Goal: Information Seeking & Learning: Find specific page/section

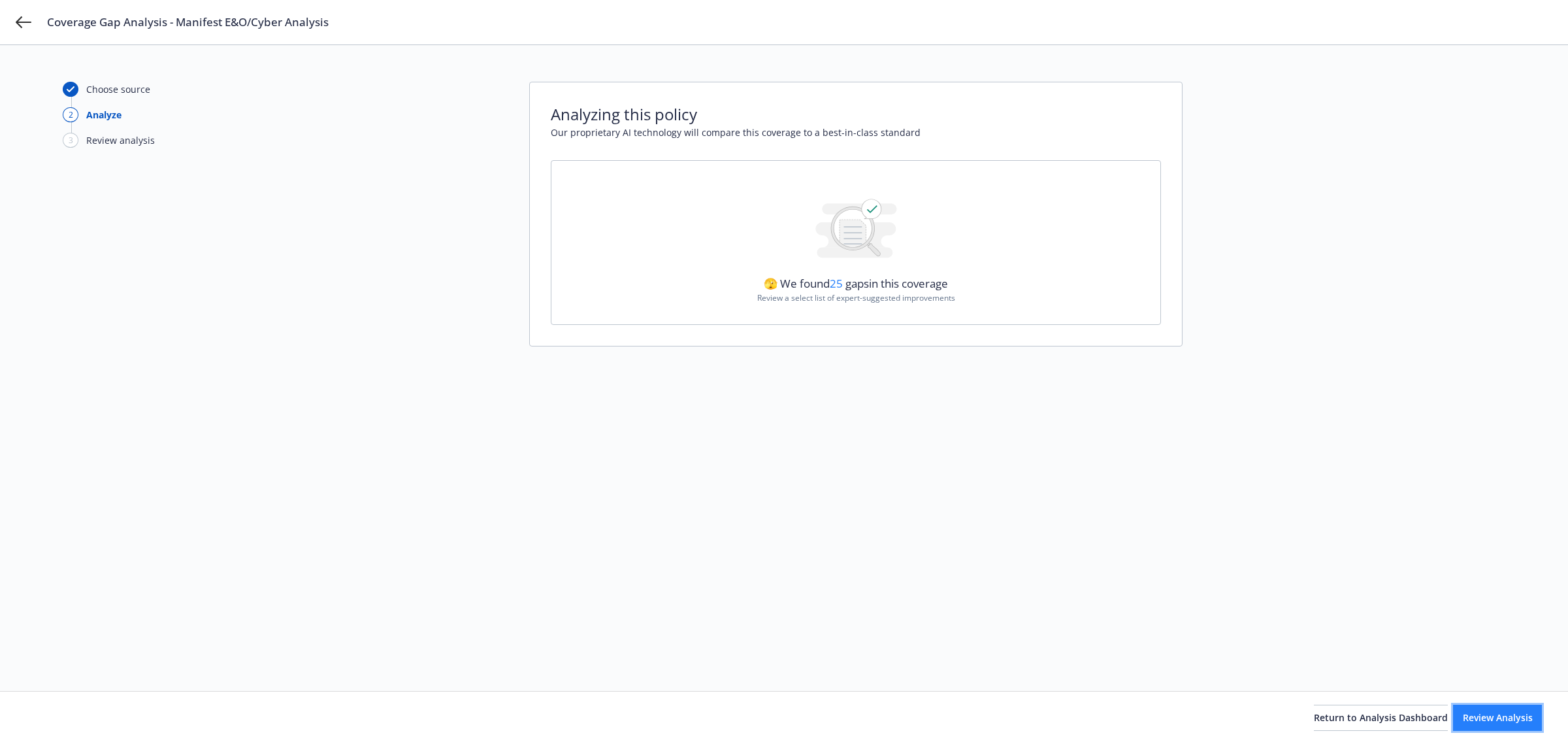
click at [1465, 725] on button "Review Analysis" at bounding box center [1497, 718] width 89 height 26
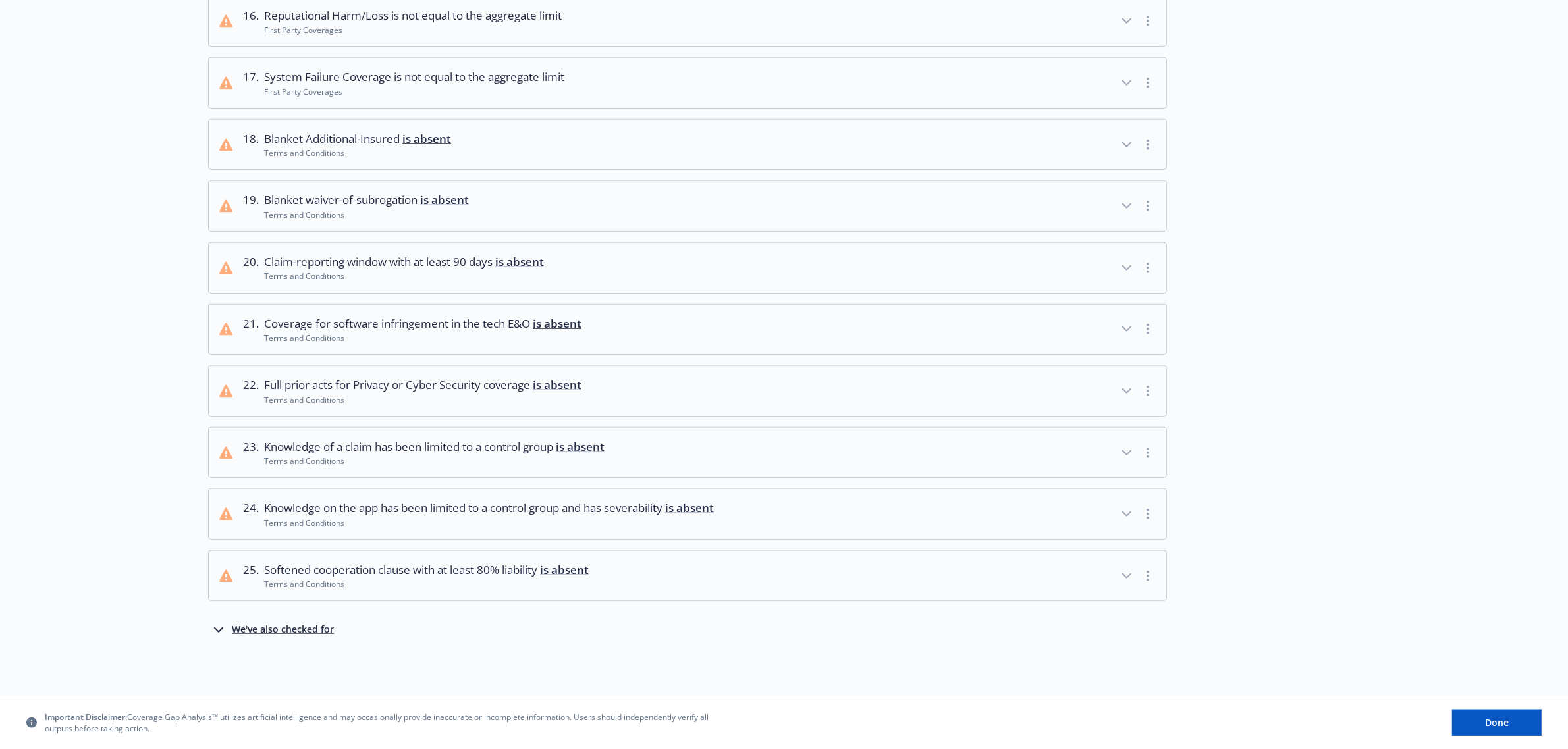
scroll to position [1079, 0]
click at [303, 631] on div "We've also checked for" at bounding box center [282, 630] width 102 height 16
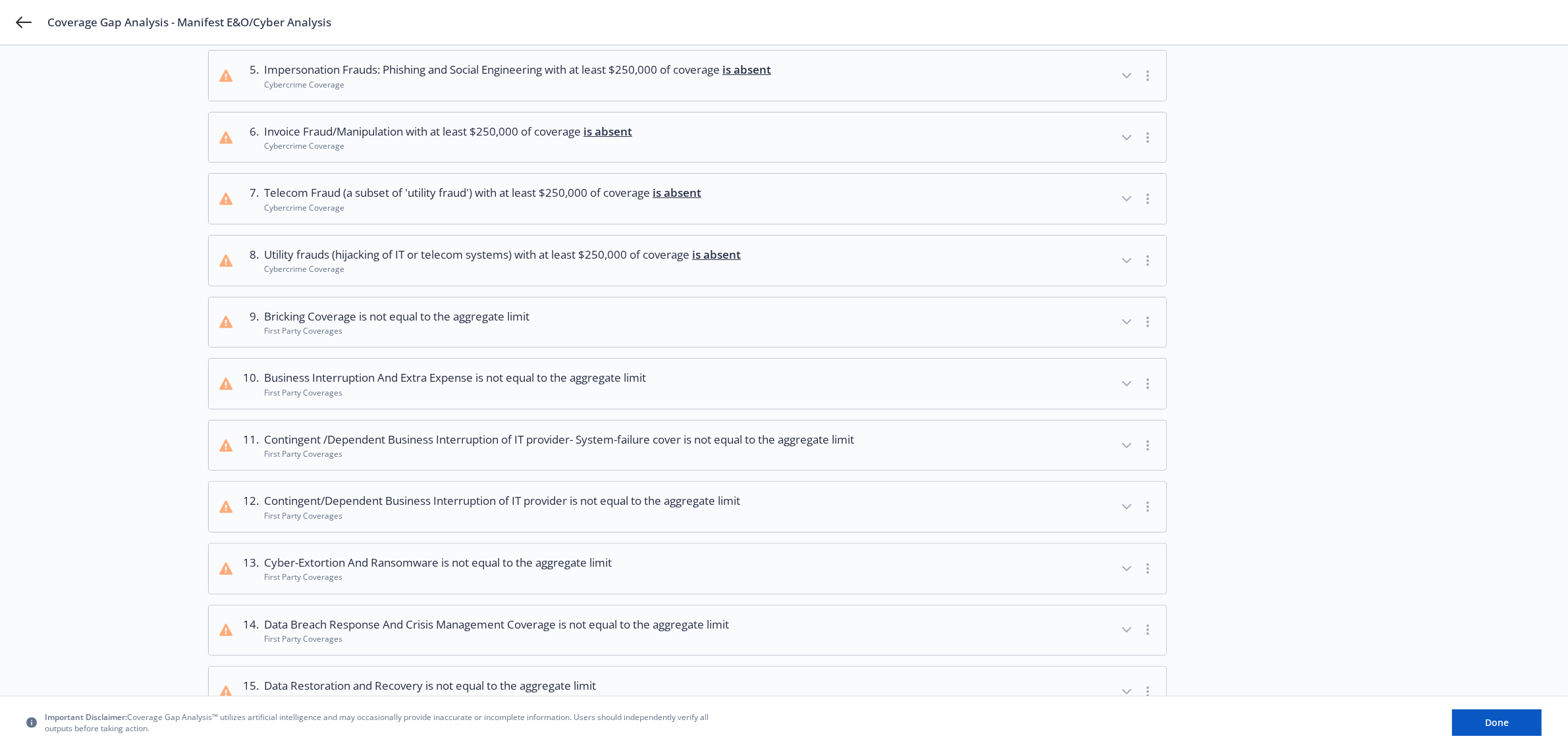
scroll to position [0, 0]
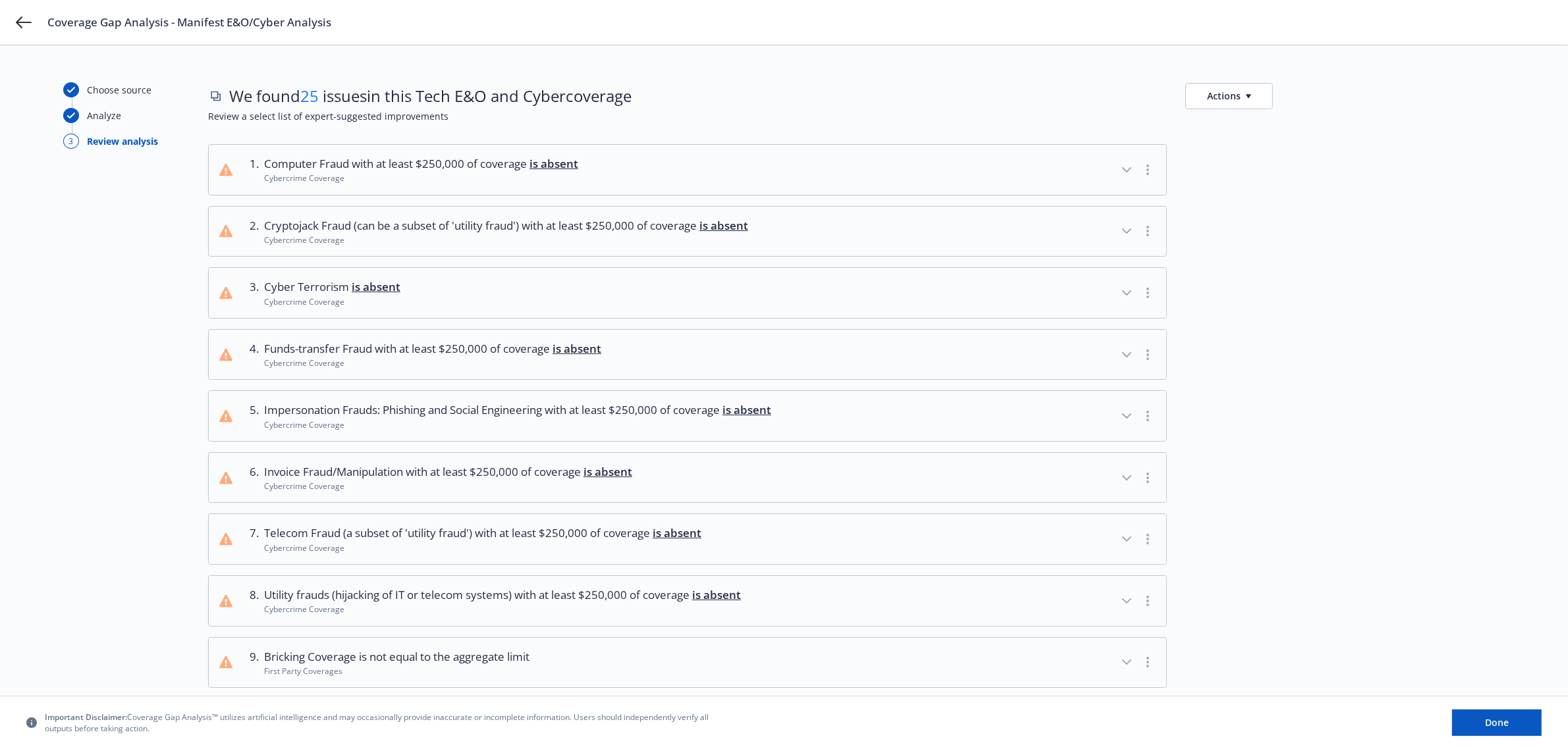
drag, startPoint x: 147, startPoint y: 304, endPoint x: 185, endPoint y: 294, distance: 39.3
click at [1495, 729] on button "Done" at bounding box center [1497, 723] width 89 height 26
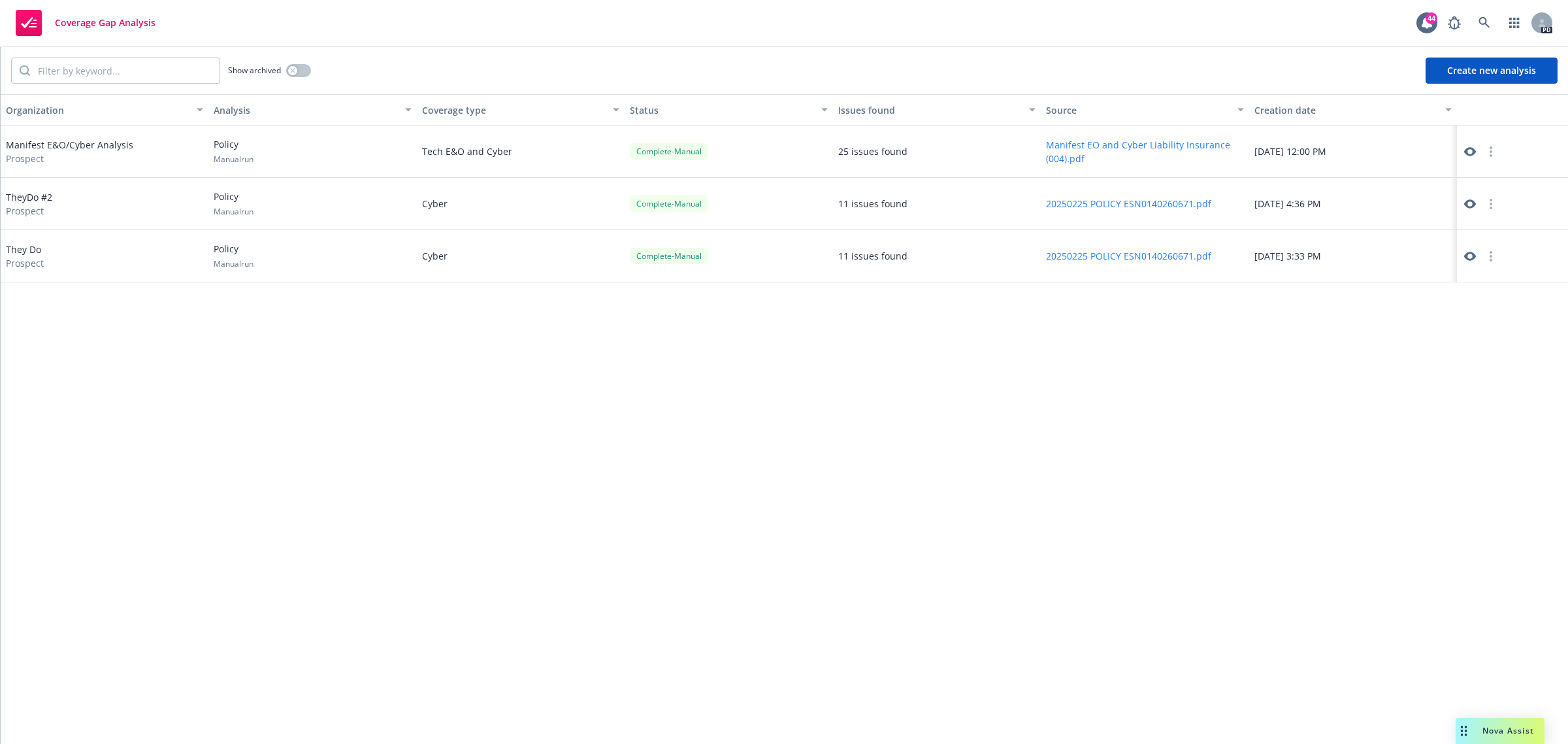
click at [1462, 150] on link at bounding box center [1470, 152] width 16 height 16
click at [1483, 28] on icon at bounding box center [1484, 23] width 12 height 12
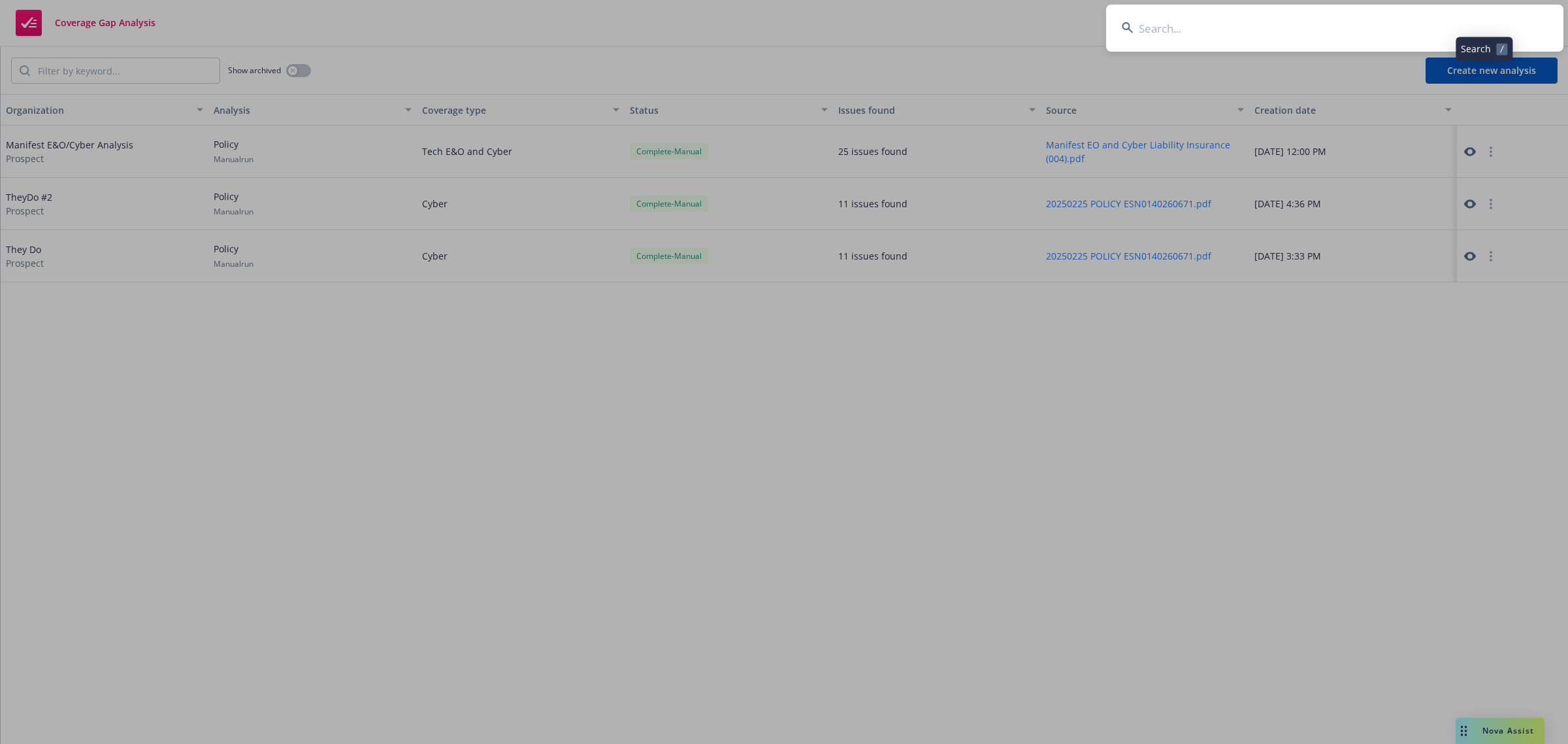
click at [1415, 18] on input at bounding box center [1334, 28] width 457 height 47
type input "thomas clark"
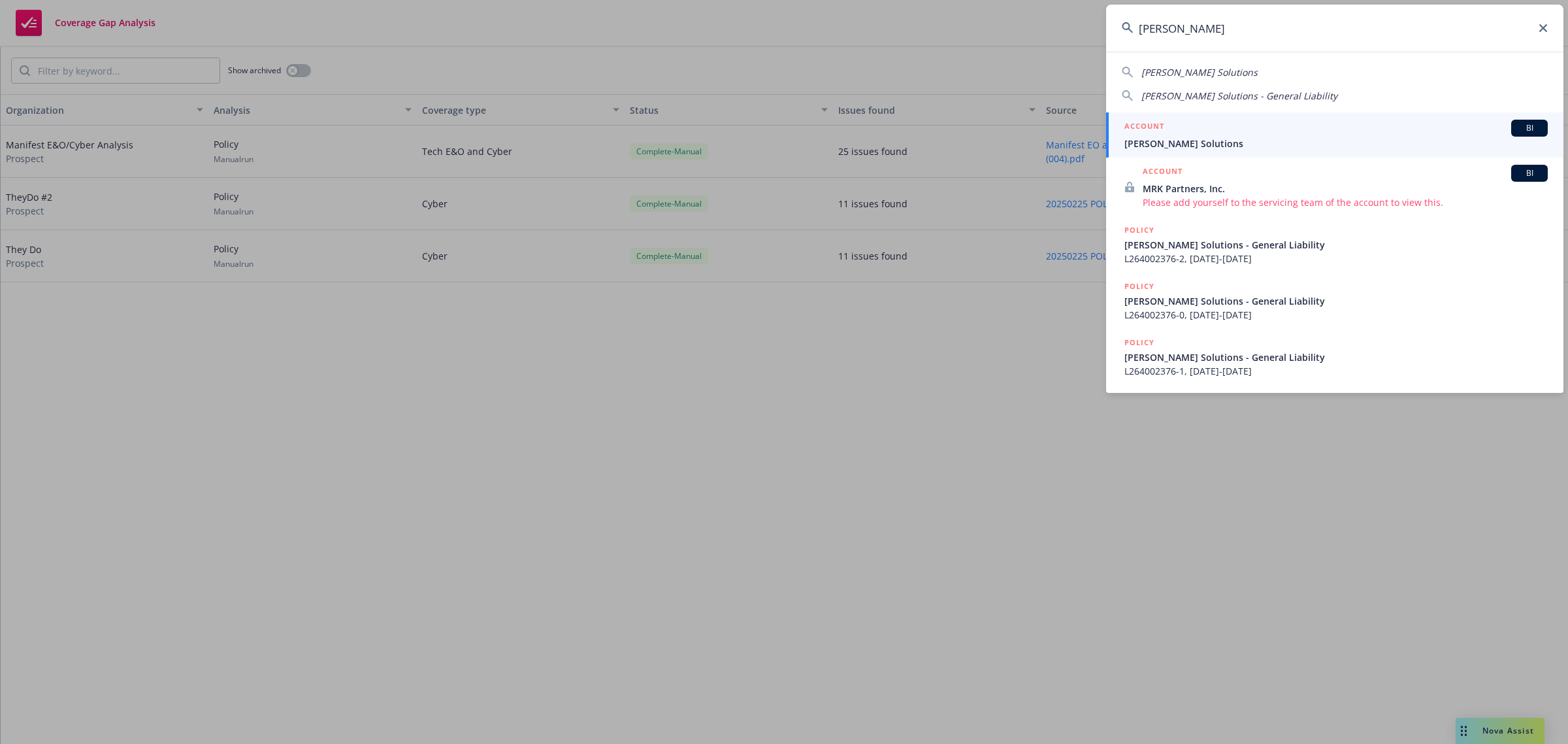
click at [1212, 140] on span "Thomas Clark Solutions" at bounding box center [1336, 143] width 423 height 14
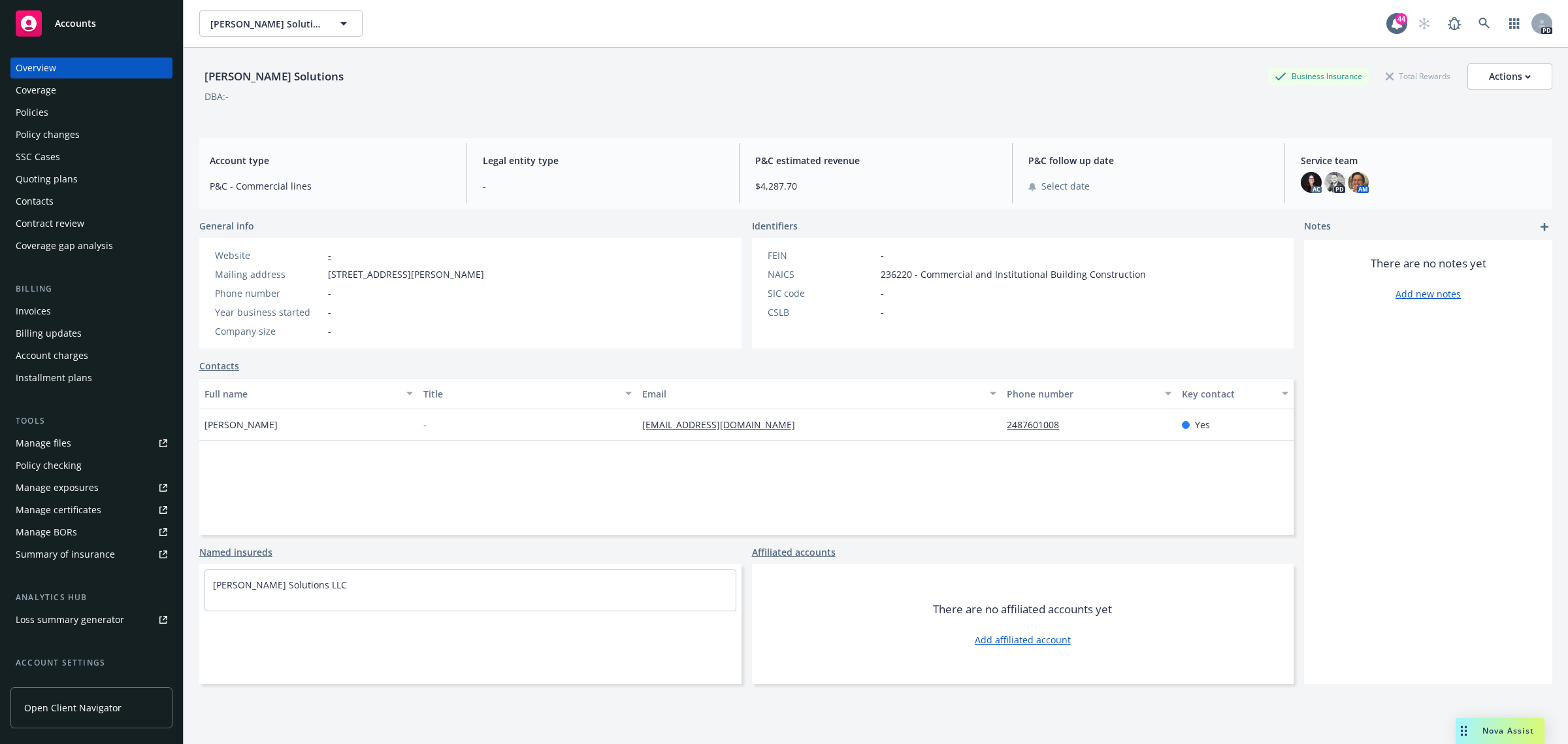
click at [55, 109] on div "Policies" at bounding box center [91, 112] width 151 height 21
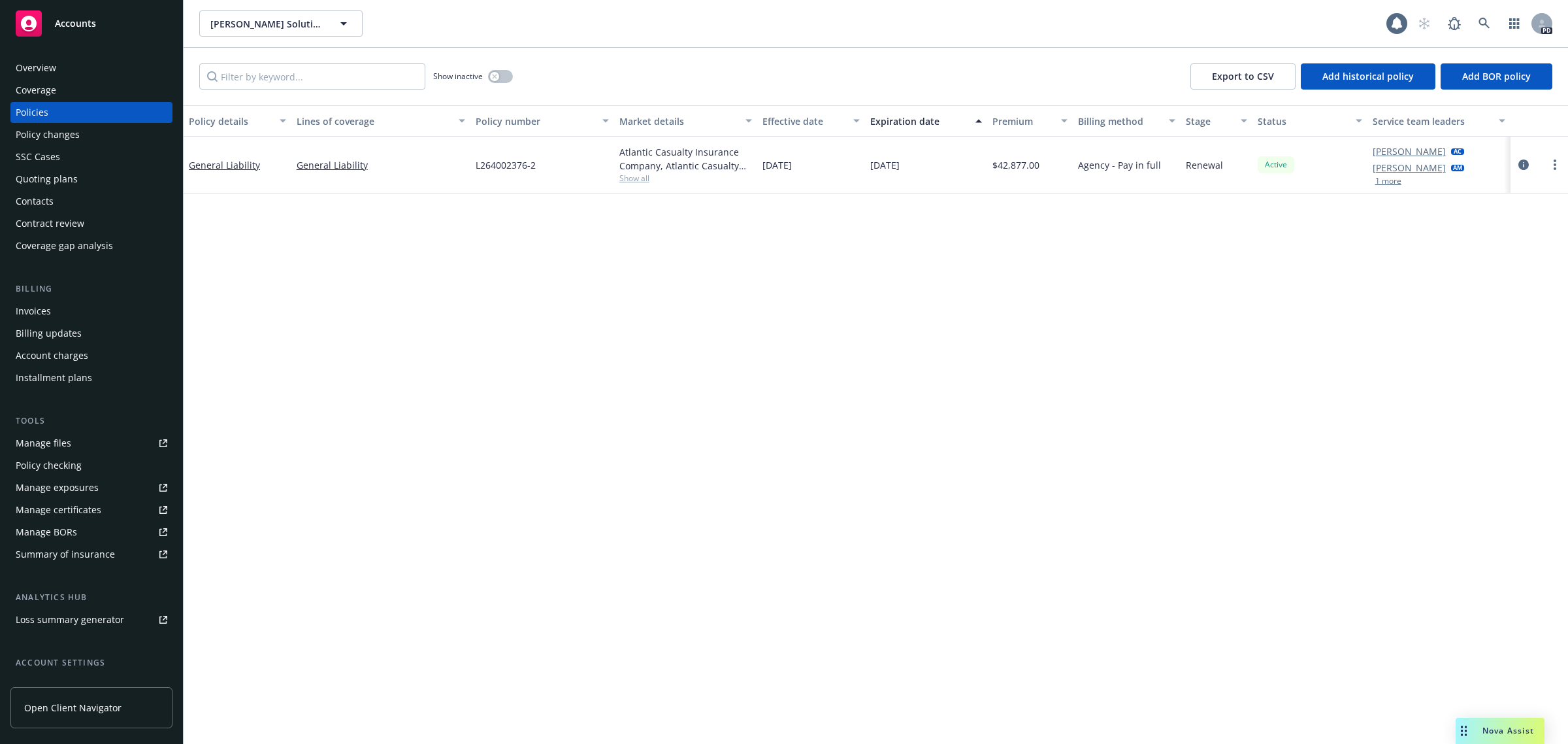
click at [637, 177] on span "Show all" at bounding box center [685, 178] width 133 height 11
